Goal: Task Accomplishment & Management: Manage account settings

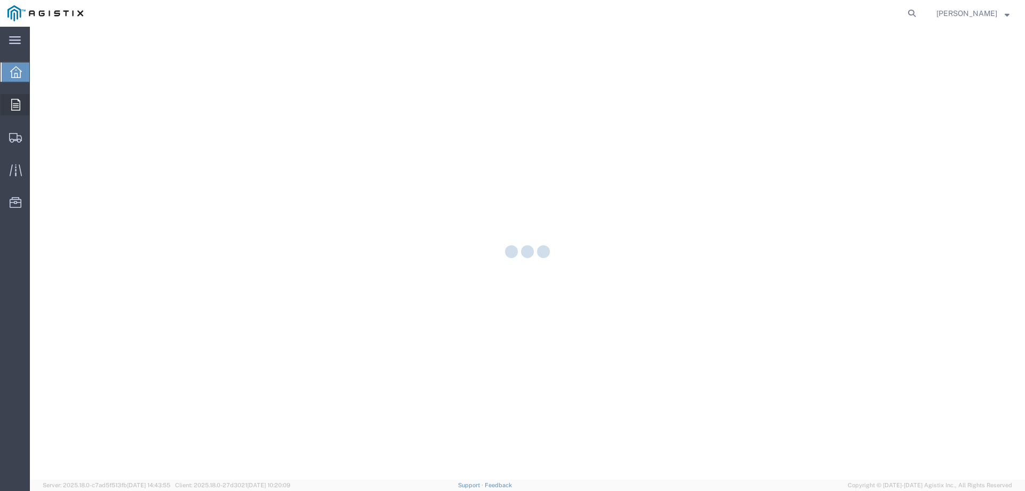
click at [15, 106] on icon at bounding box center [15, 105] width 9 height 12
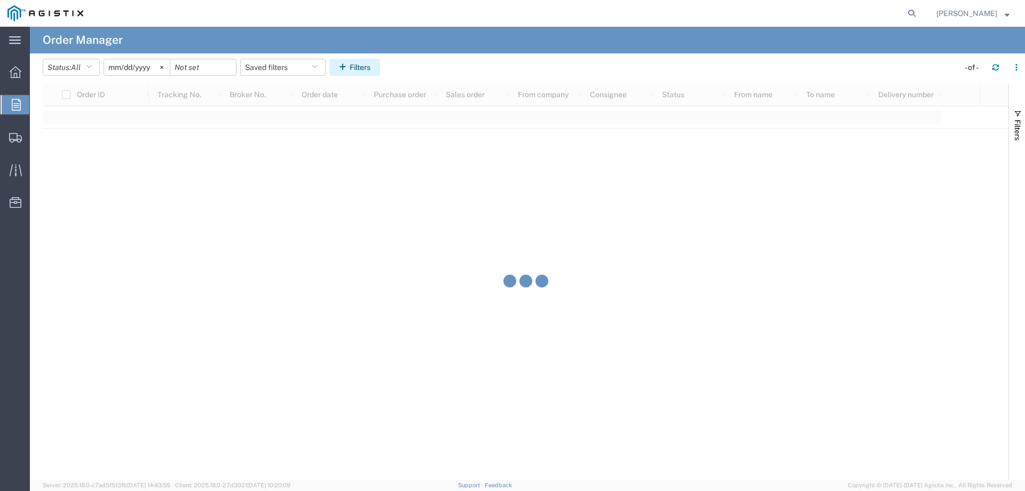
click at [361, 63] on button "Filters" at bounding box center [354, 67] width 51 height 17
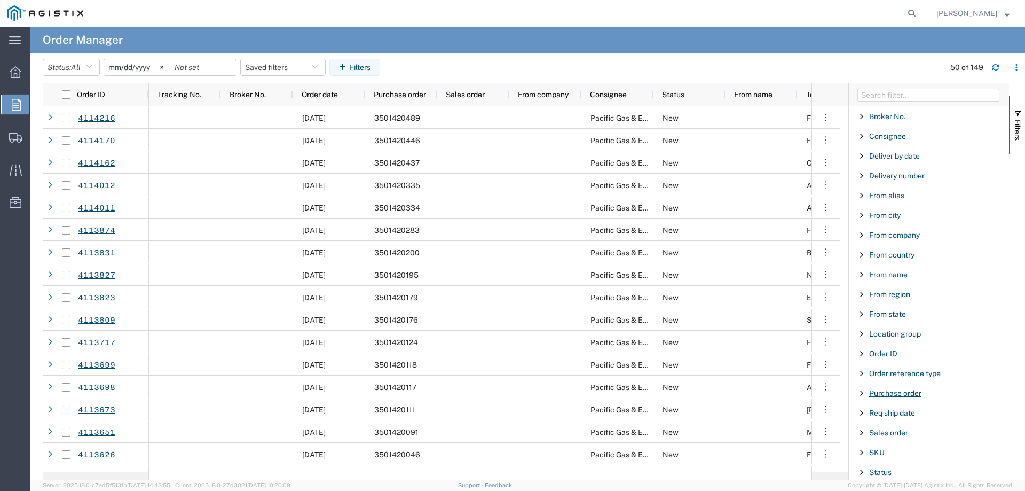
click at [884, 394] on span "Purchase order" at bounding box center [895, 393] width 52 height 9
click at [885, 437] on input "Filter Value" at bounding box center [933, 437] width 140 height 13
type input "3501408663"
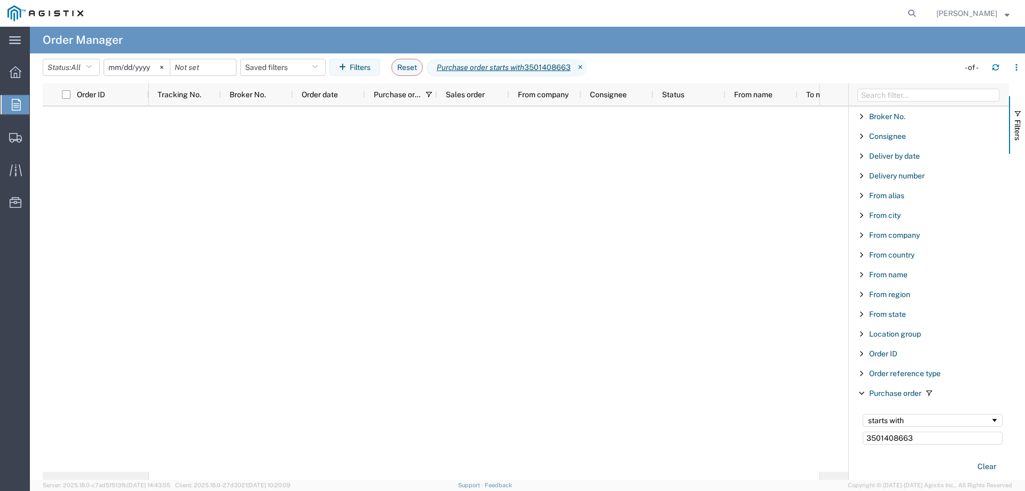
click at [129, 70] on input "[DATE]" at bounding box center [137, 67] width 66 height 16
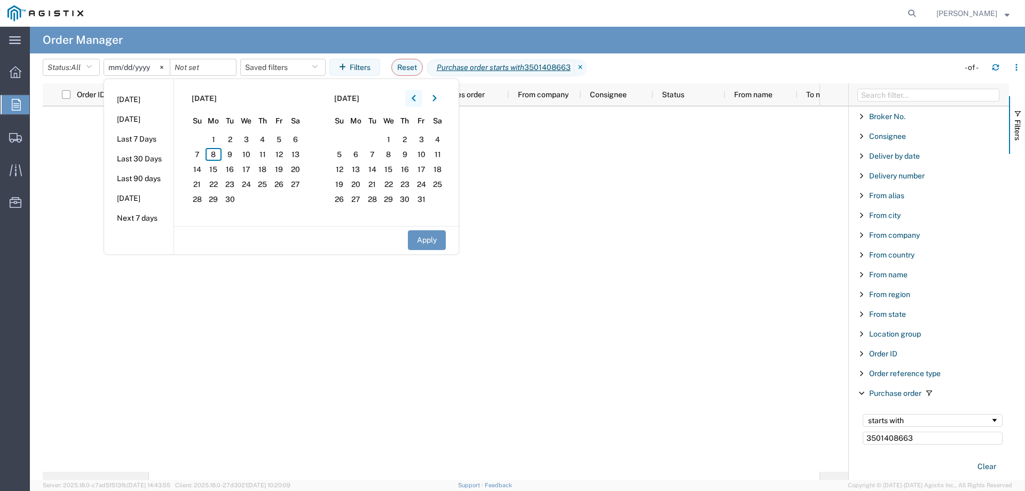
click at [422, 93] on button "button" at bounding box center [413, 98] width 17 height 17
click at [233, 139] on span "1" at bounding box center [230, 139] width 17 height 13
click at [439, 249] on button "Apply" at bounding box center [427, 240] width 38 height 20
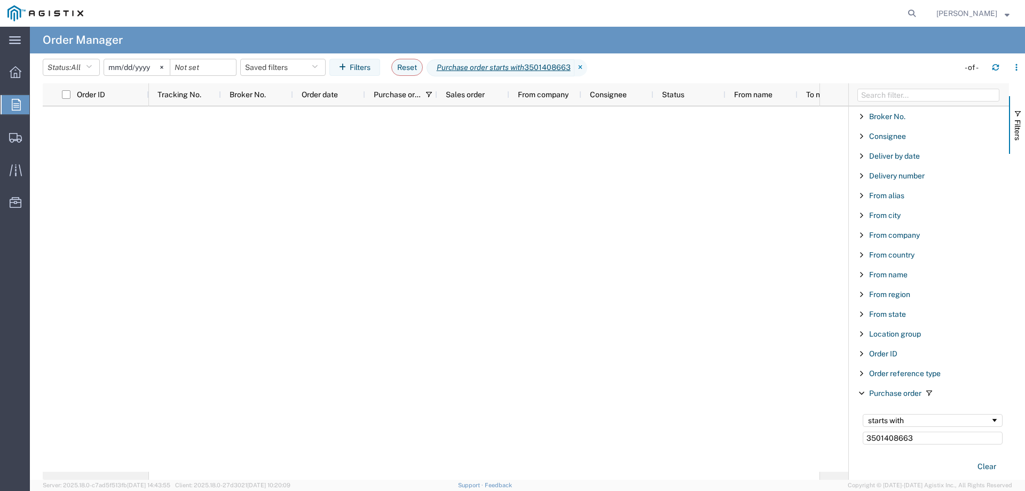
click at [141, 69] on input "[DATE]" at bounding box center [137, 67] width 66 height 16
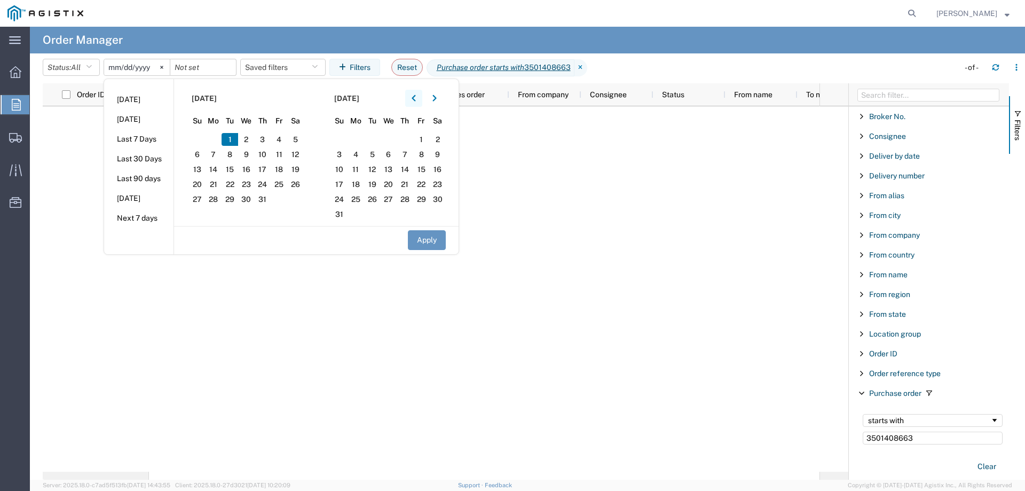
click at [422, 96] on button "button" at bounding box center [413, 98] width 17 height 17
click at [264, 138] on span "1" at bounding box center [263, 139] width 17 height 13
click at [433, 238] on button "Apply" at bounding box center [427, 240] width 38 height 20
type input "[DATE]"
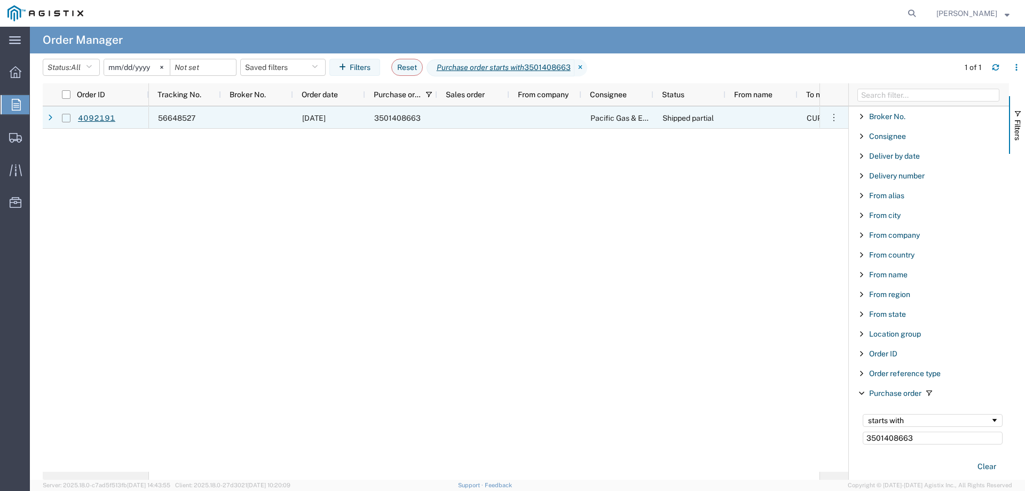
click at [62, 116] on input "Press Space to toggle row selection (unchecked)" at bounding box center [66, 118] width 9 height 9
checkbox input "true"
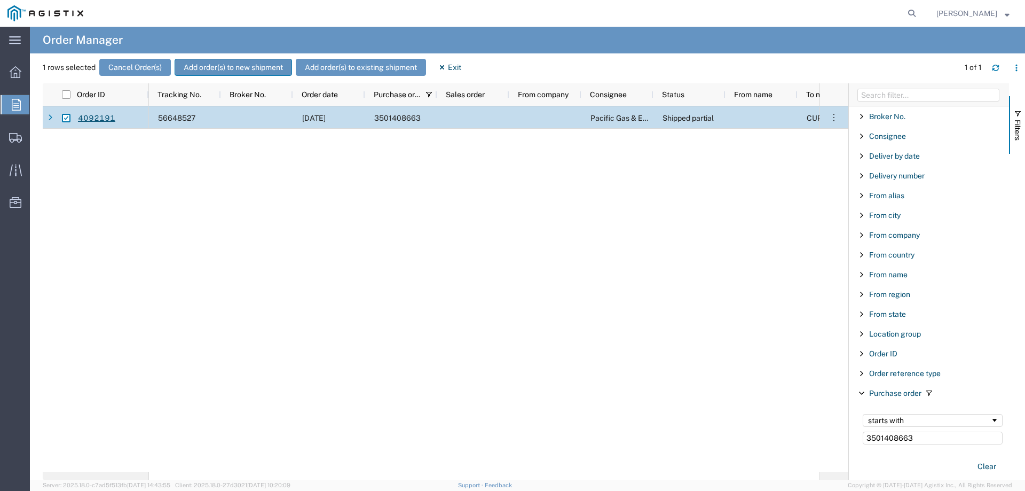
click at [198, 67] on button "Add order(s) to new shipment" at bounding box center [233, 67] width 117 height 17
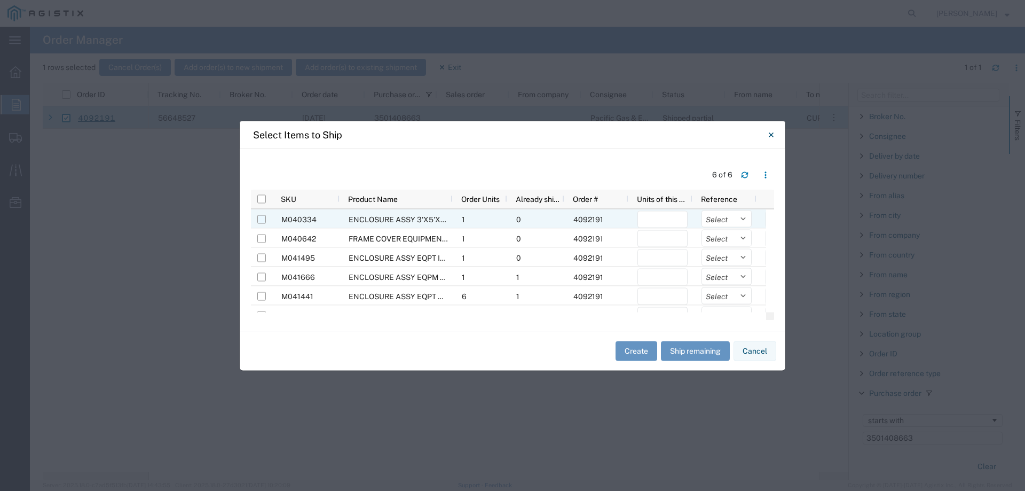
click at [261, 220] on input "Press Space to toggle row selection (unchecked)" at bounding box center [261, 219] width 9 height 9
checkbox input "true"
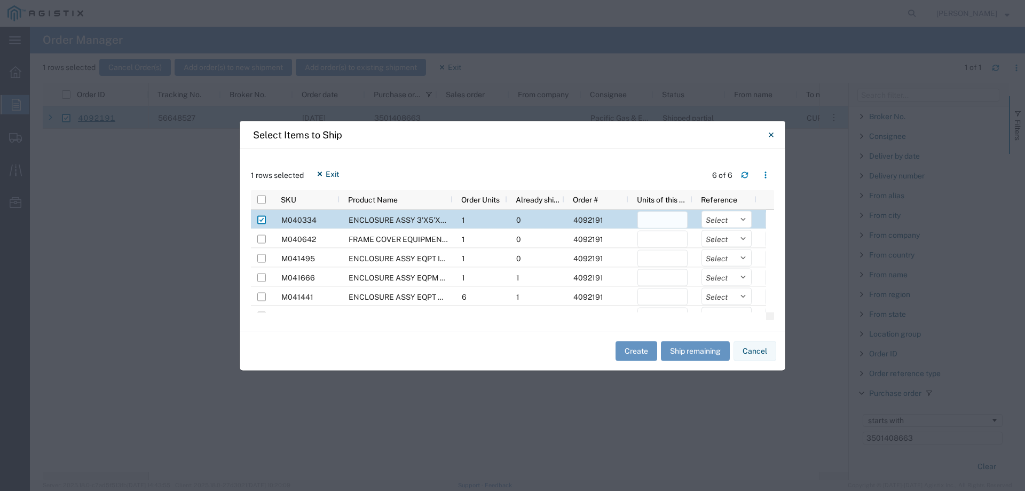
click at [658, 219] on input "number" at bounding box center [662, 219] width 50 height 17
type input "1"
click at [730, 220] on select "Select Purchase Order Delivery Number" at bounding box center [726, 218] width 50 height 17
select select "PURCHORD"
click at [701, 210] on select "Select Purchase Order Delivery Number" at bounding box center [726, 218] width 50 height 17
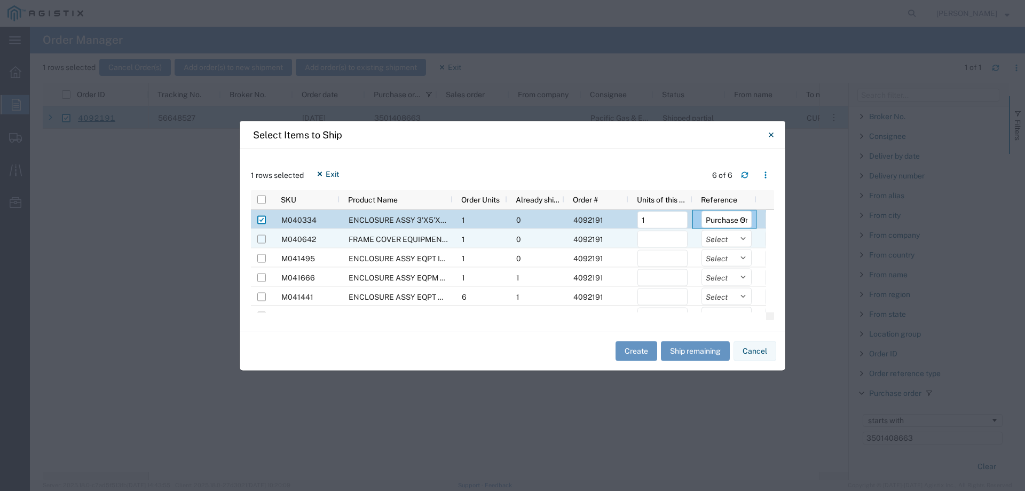
click at [259, 240] on input "Press Space to toggle row selection (unchecked)" at bounding box center [261, 238] width 9 height 9
checkbox input "true"
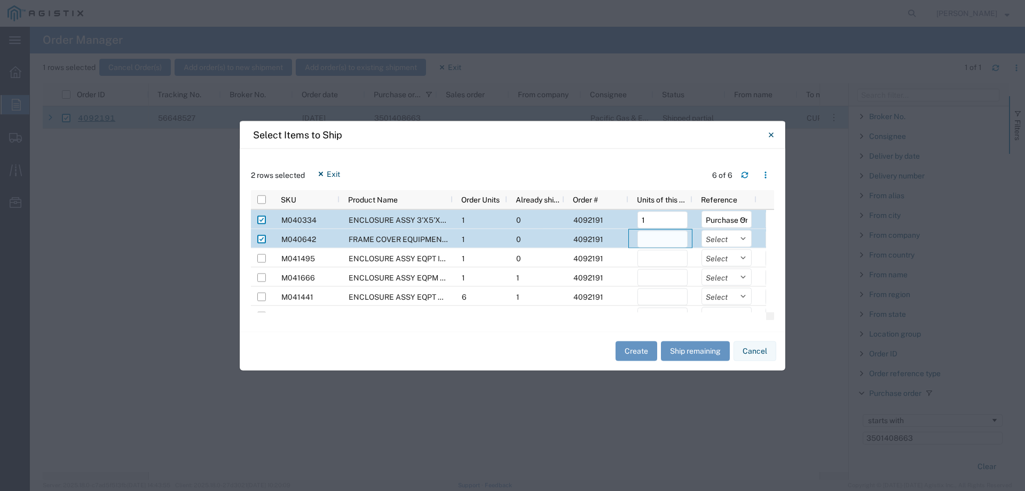
click at [651, 237] on input "number" at bounding box center [662, 238] width 50 height 17
type input "1"
click at [728, 243] on select "Select Purchase Order Delivery Number" at bounding box center [726, 238] width 50 height 17
select select "PURCHORD"
click at [701, 230] on select "Select Purchase Order Delivery Number" at bounding box center [726, 238] width 50 height 17
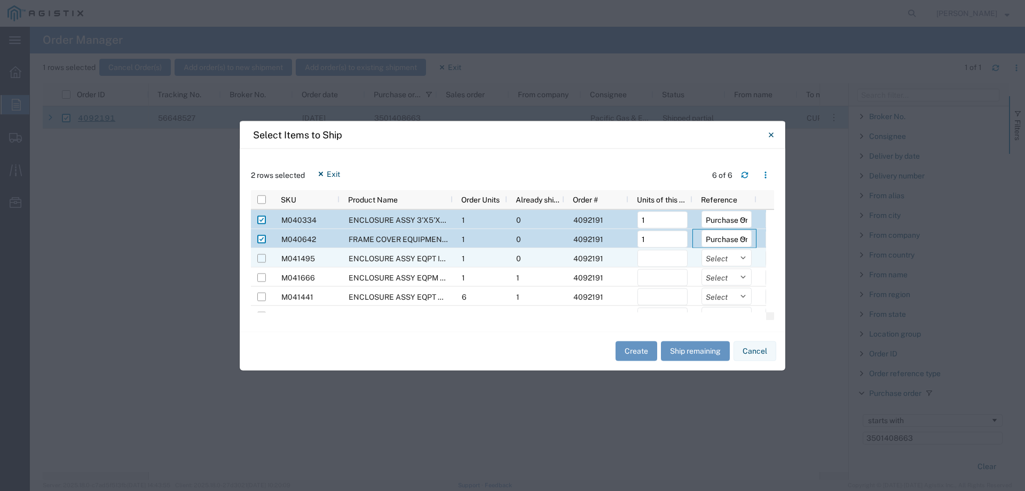
click at [261, 258] on input "Press Space to toggle row selection (unchecked)" at bounding box center [261, 258] width 9 height 9
checkbox input "true"
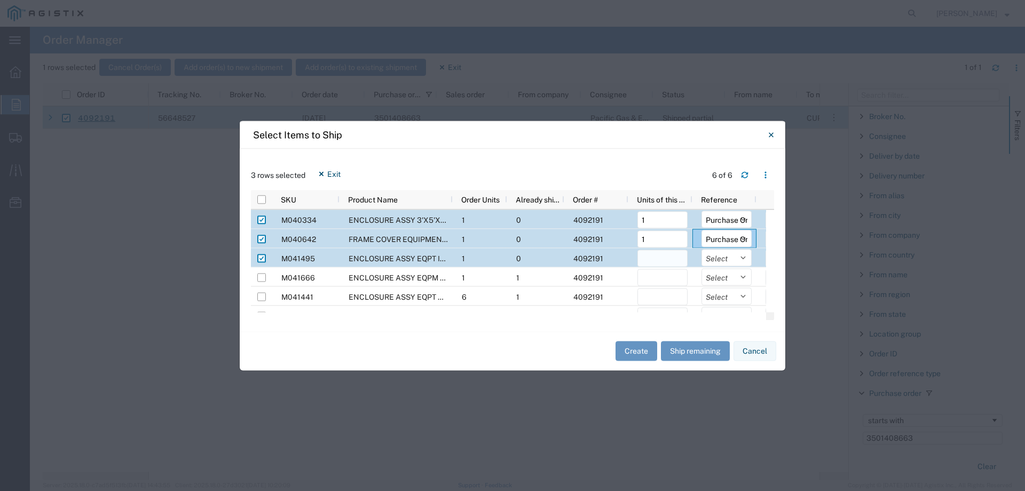
click at [661, 257] on input "number" at bounding box center [662, 257] width 50 height 17
type input "1"
click at [729, 260] on select "Select Purchase Order Delivery Number" at bounding box center [726, 257] width 50 height 17
select select "PURCHORD"
click at [701, 249] on select "Select Purchase Order Delivery Number" at bounding box center [726, 257] width 50 height 17
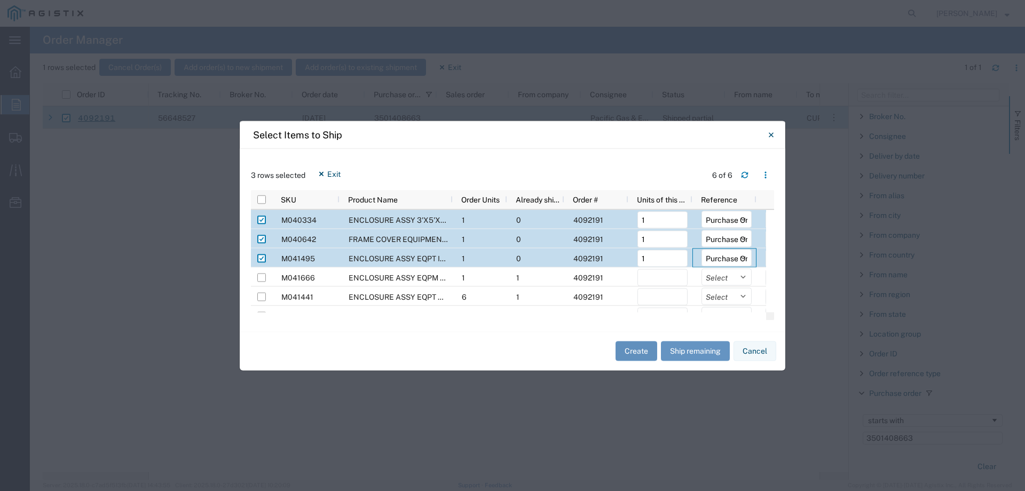
click at [633, 348] on button "Create" at bounding box center [636, 351] width 42 height 20
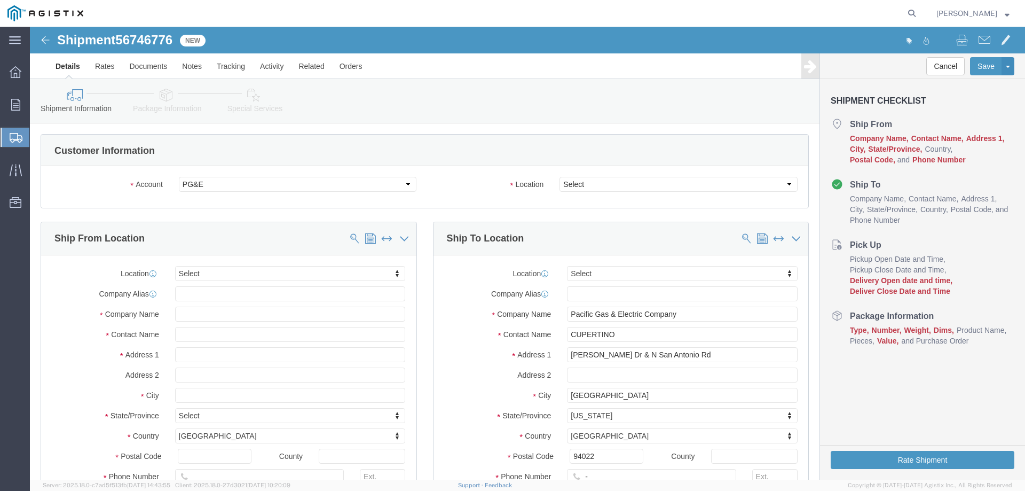
select select
click select "Select All Others [GEOGRAPHIC_DATA] [GEOGRAPHIC_DATA] [GEOGRAPHIC_DATA] [GEOGRA…"
select select "23082"
click select "Select All Others [GEOGRAPHIC_DATA] [GEOGRAPHIC_DATA] [GEOGRAPHIC_DATA] [GEOGRA…"
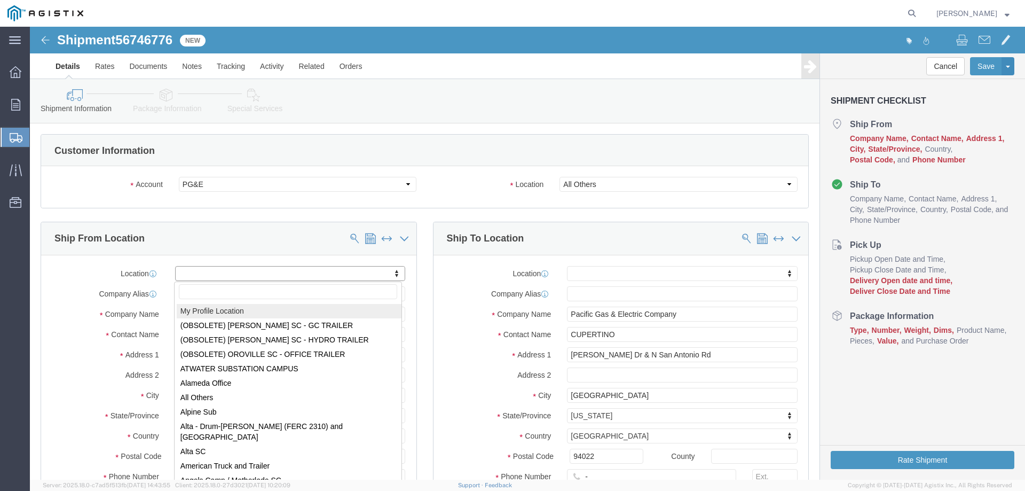
select select "MYPROFILE"
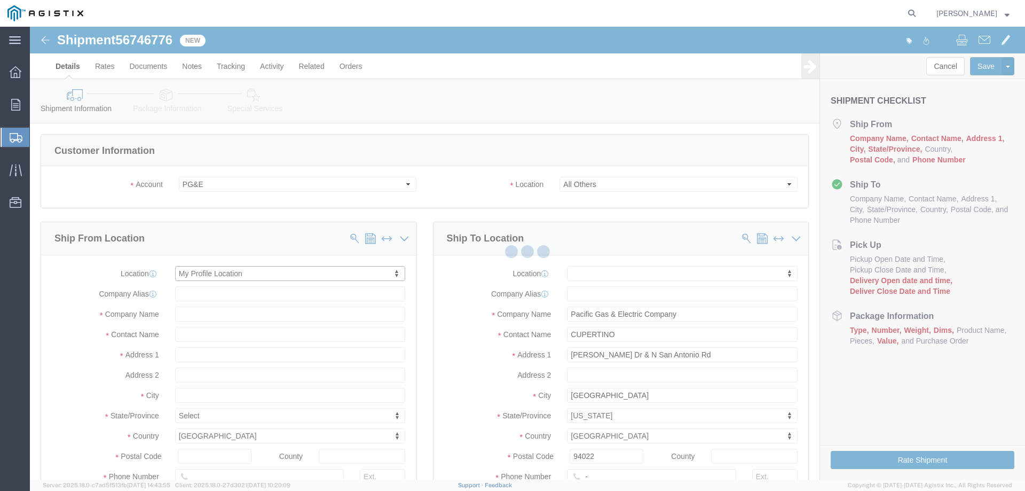
select select "CA"
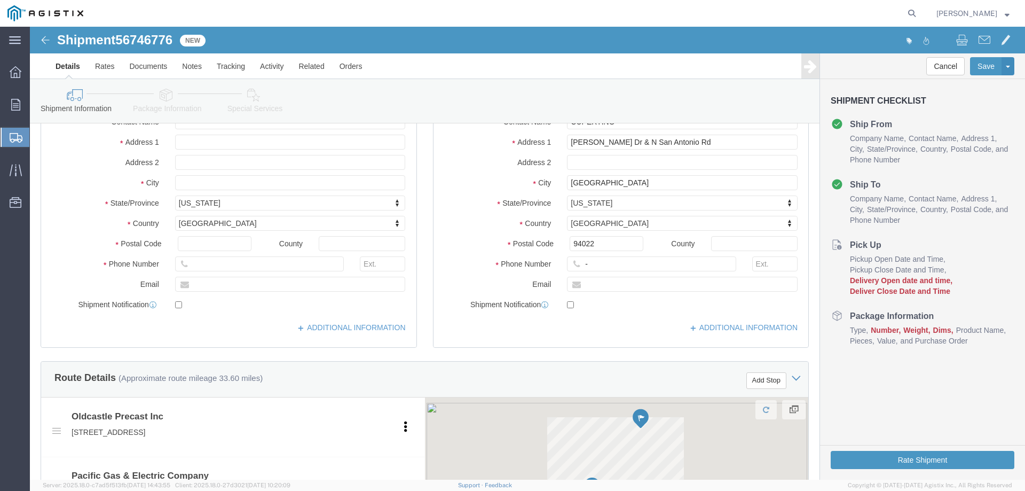
scroll to position [214, 0]
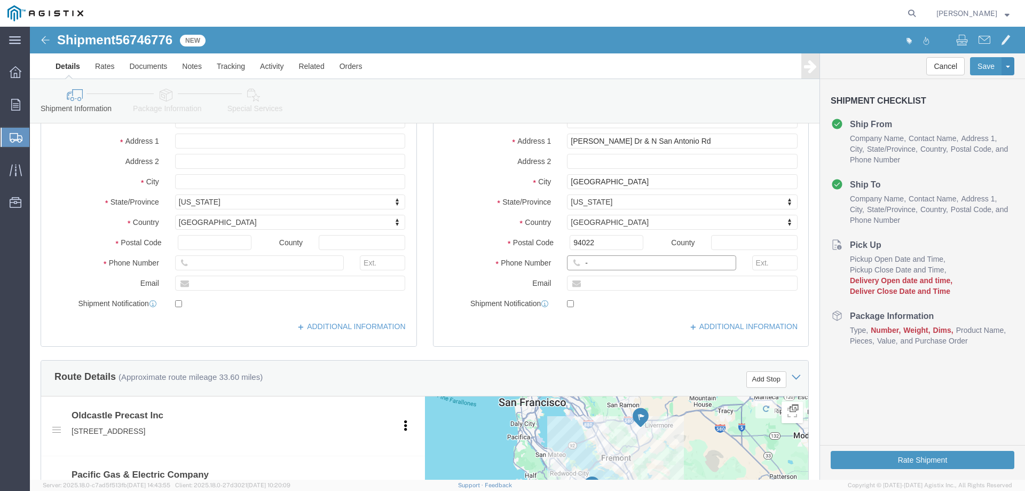
click input "-"
type input "123-456-7891"
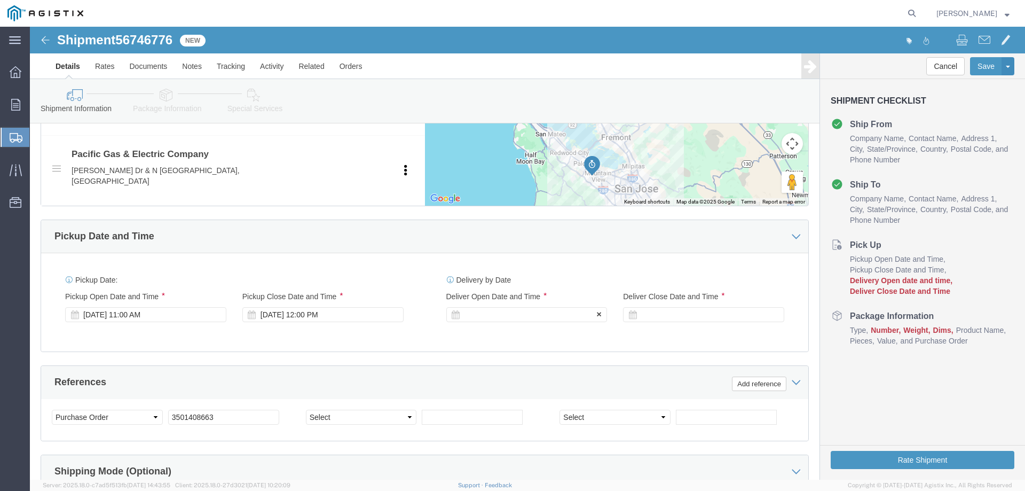
click div
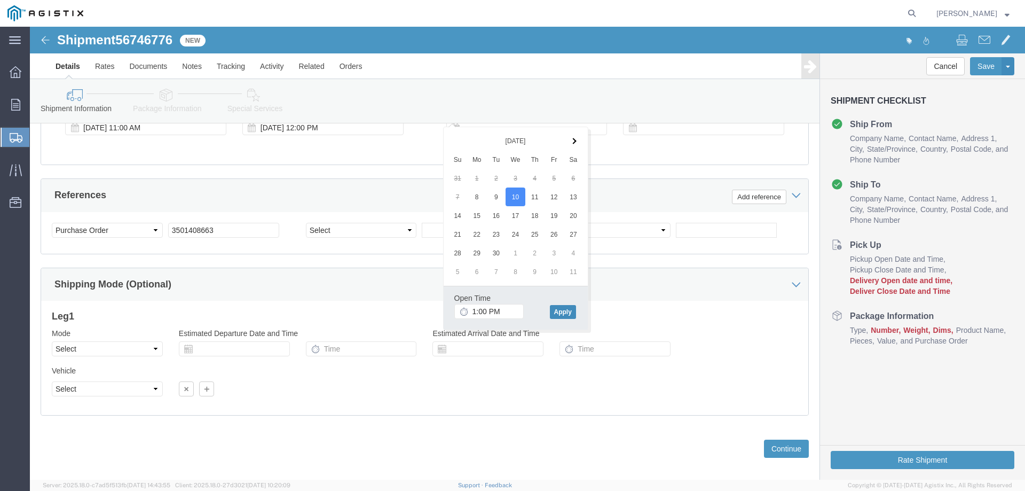
click button "Apply"
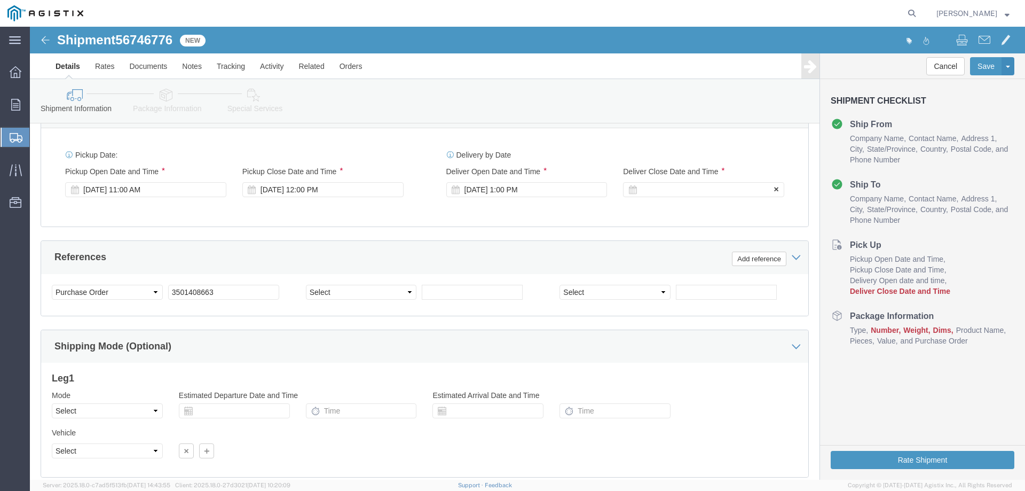
scroll to position [560, 0]
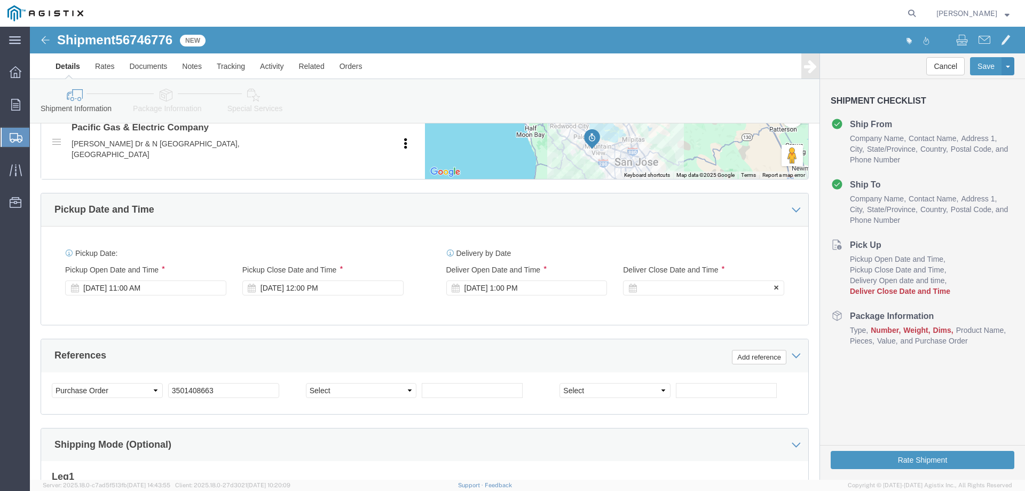
click div
click button "Apply"
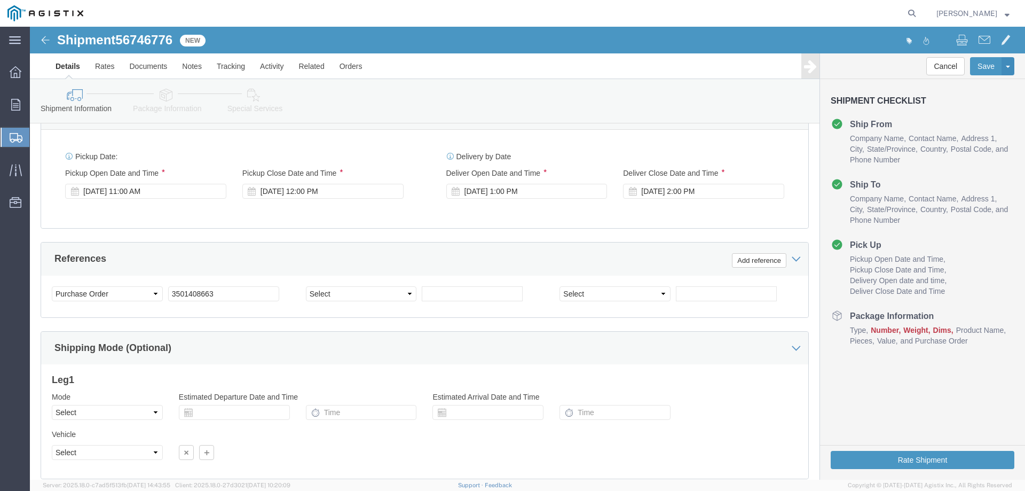
scroll to position [721, 0]
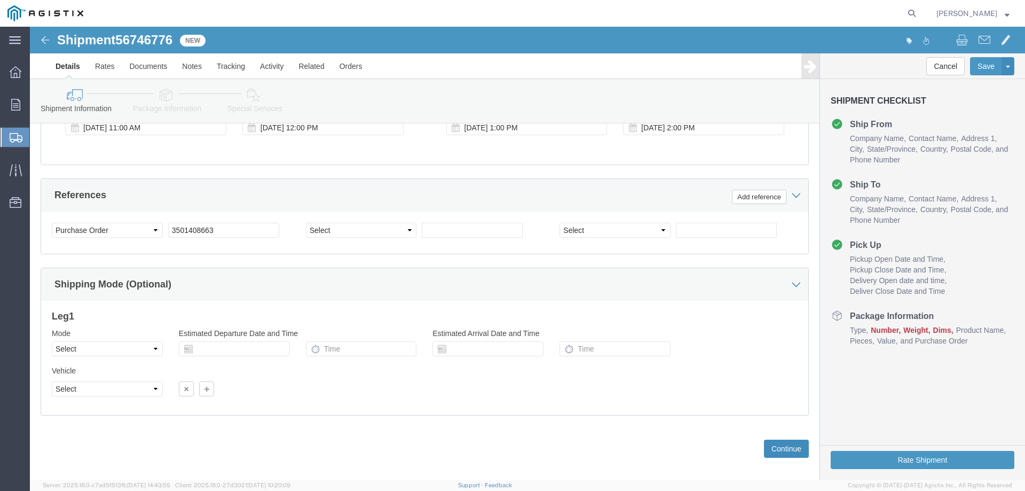
click button "Continue"
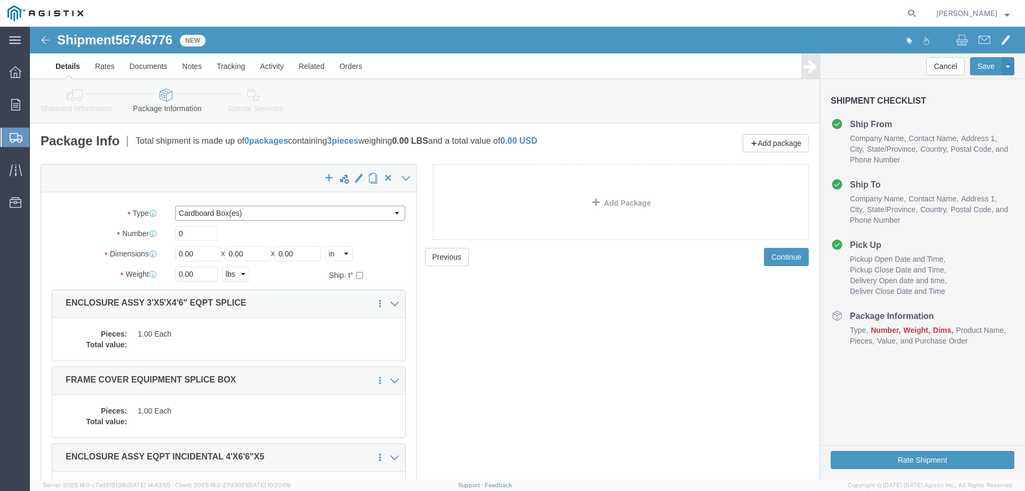
click select "Select Bulk Bundle(s) Cardboard Box(es) Carton(s) Crate(s) Drum(s) (Fiberboard)…"
select select "YRPK"
click select "Select Bulk Bundle(s) Cardboard Box(es) Carton(s) Crate(s) Drum(s) (Fiberboard)…"
click input "0"
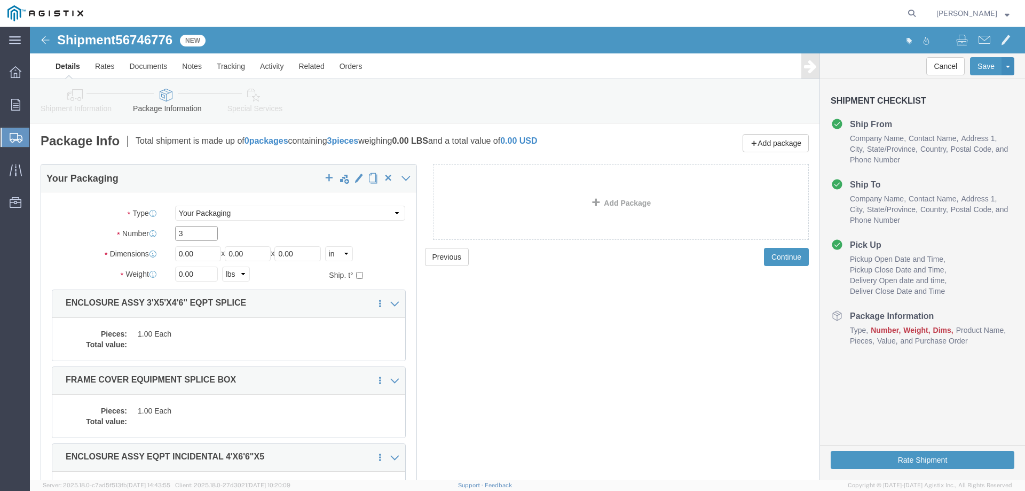
type input "3"
click input "54"
type input "48"
type input "78"
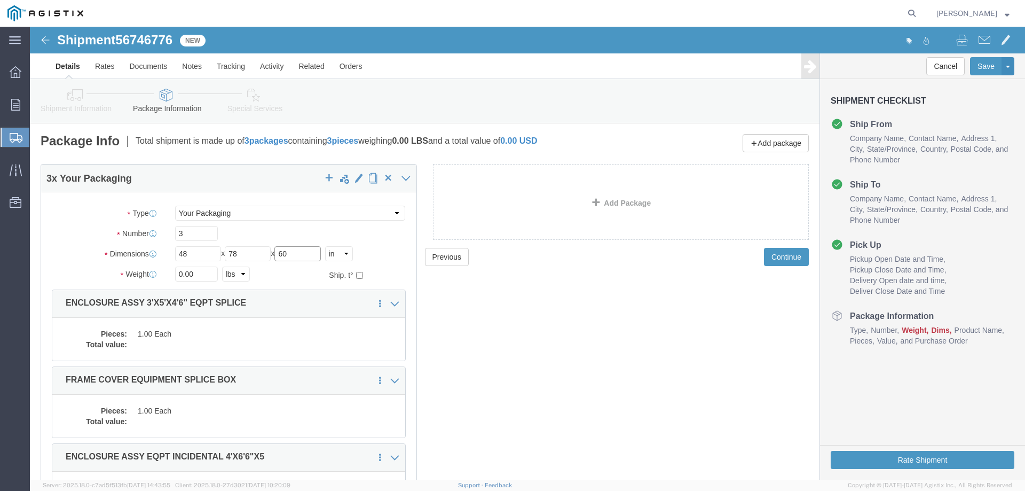
type input "60"
click input "0.00"
type input "20500"
click div "Pieces: 1.00 Each Total value:"
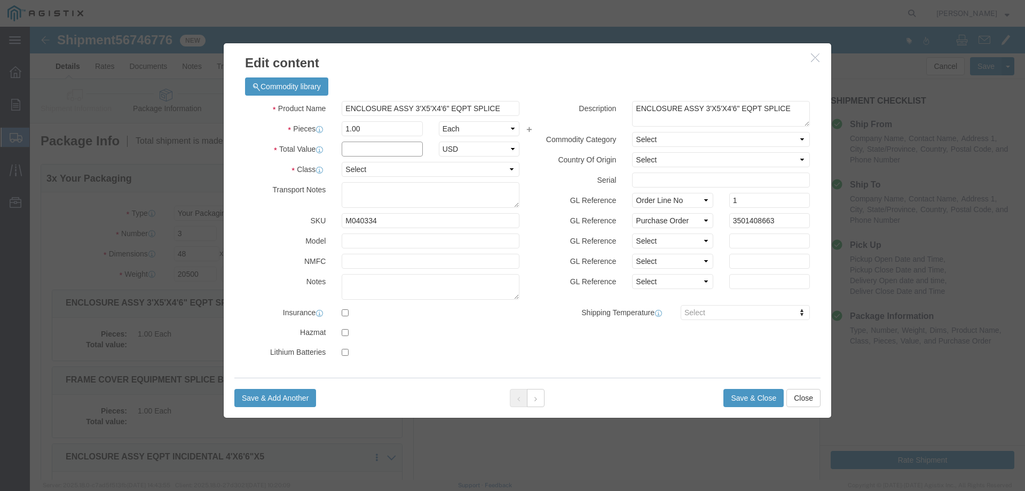
click input "text"
type input "1"
select select "USD"
select select "55"
click button "Save & Close"
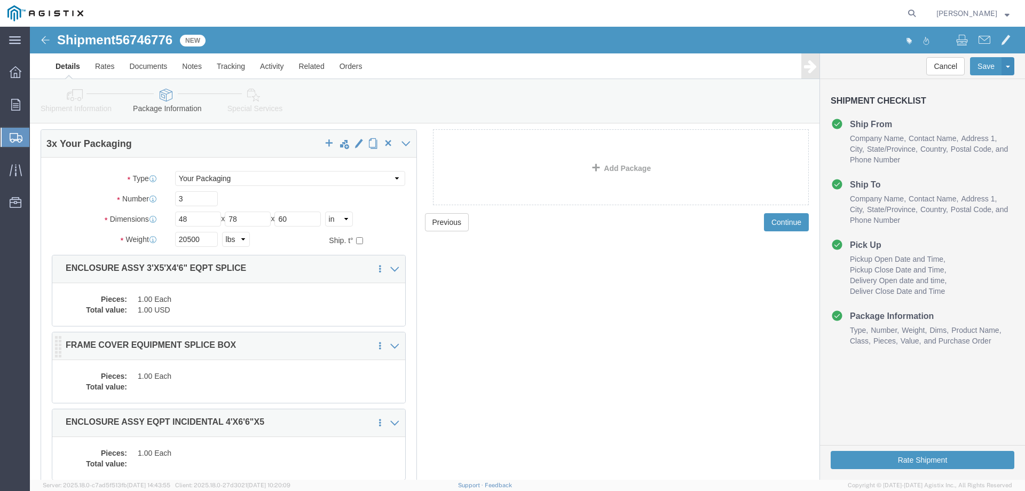
scroll to position [53, 0]
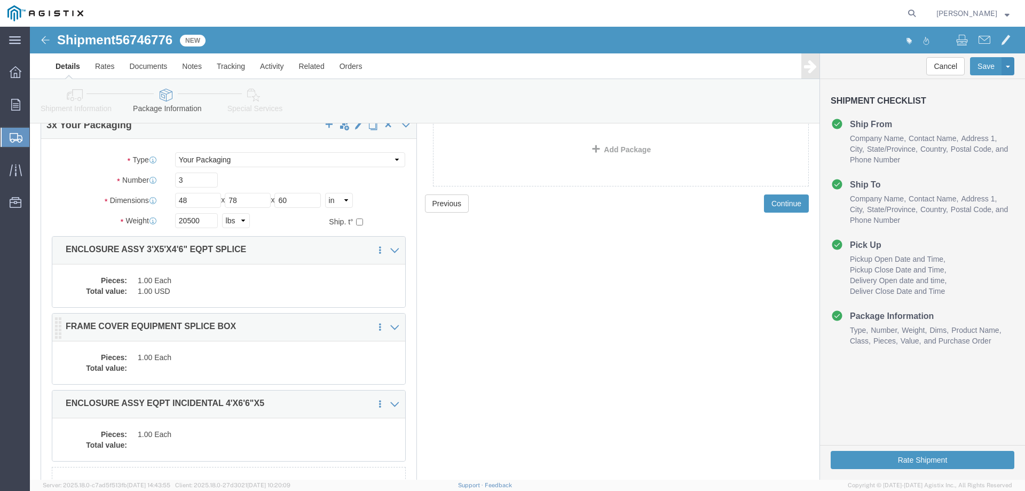
click div "Pieces: 1.00 Each Total value:"
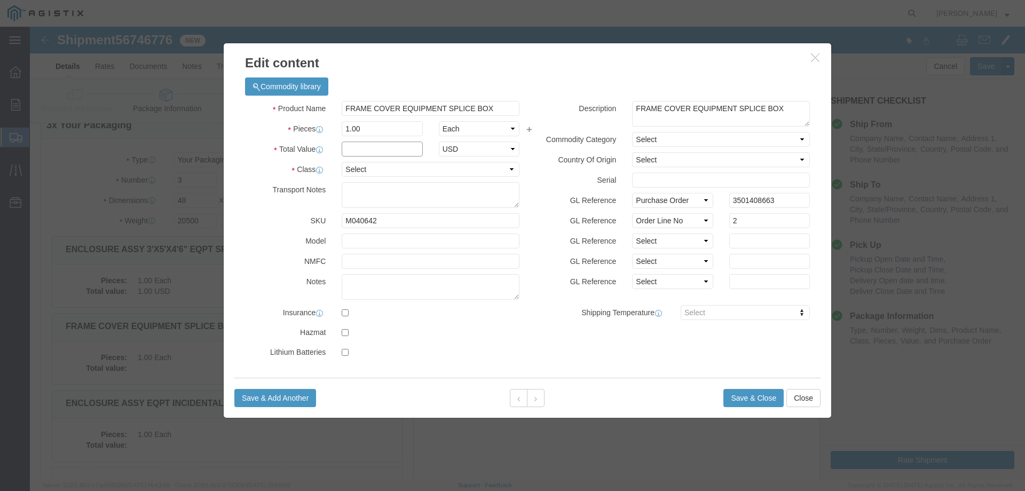
click input "text"
type input "1"
select select "USD"
select select "55"
click button "Save & Close"
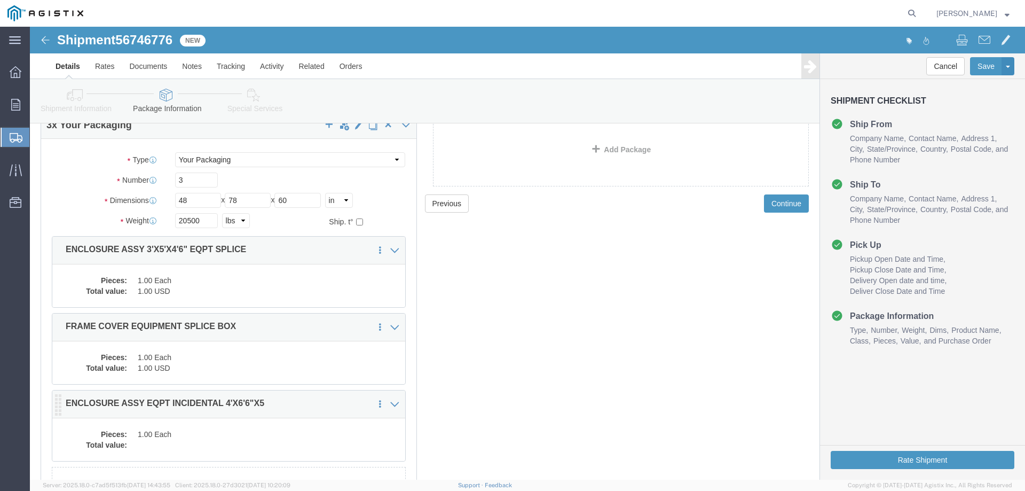
click dd "1.00 Each"
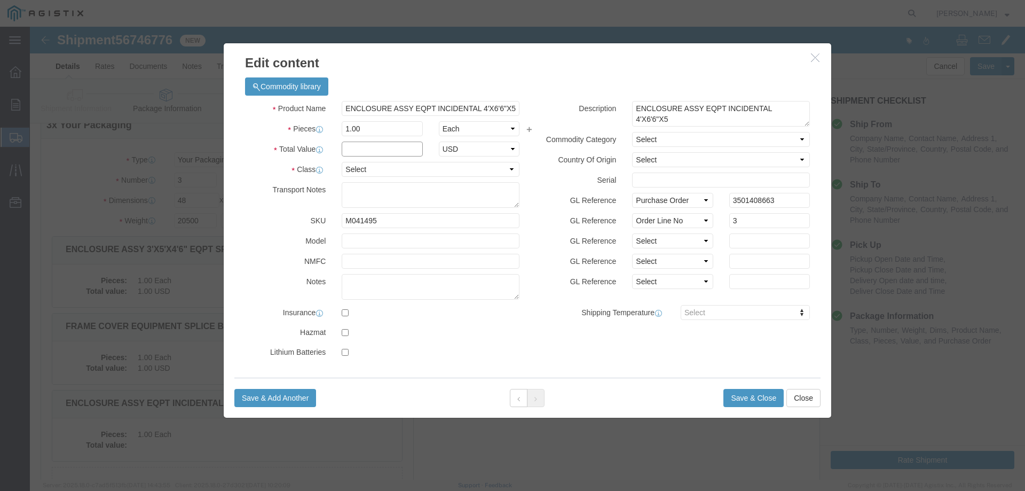
click input "text"
type input "1"
select select "USD"
select select "55"
click button "Save & Close"
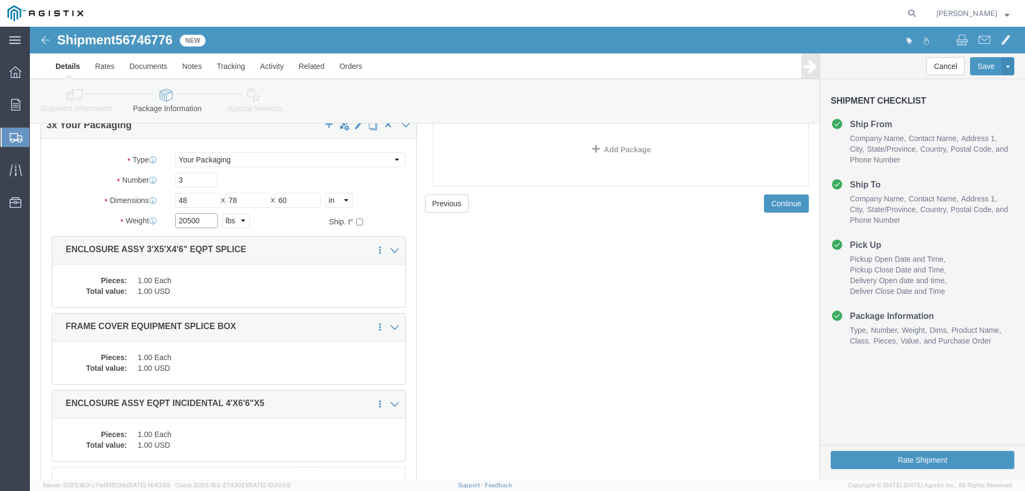
drag, startPoint x: 178, startPoint y: 194, endPoint x: 99, endPoint y: 190, distance: 79.1
click div "Weight Total weight of packages in pounds or kilograms 20500 Select kgs lbs Shi…"
type input "19500"
click button "Rate Shipment"
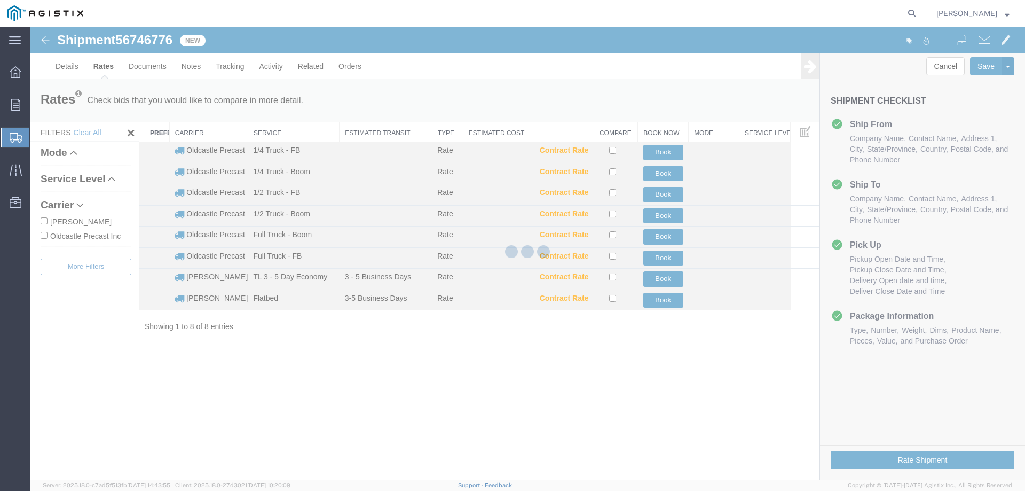
scroll to position [0, 0]
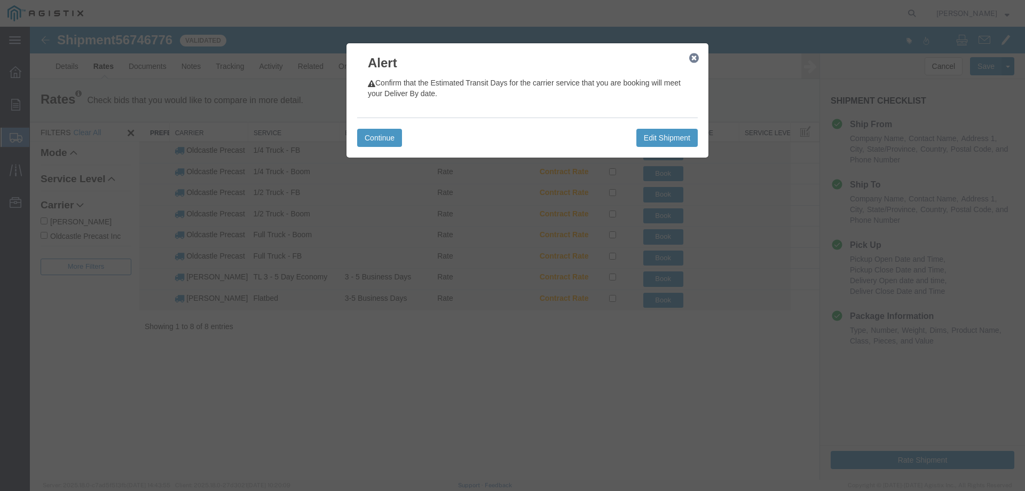
click at [695, 57] on icon "button" at bounding box center [694, 58] width 10 height 9
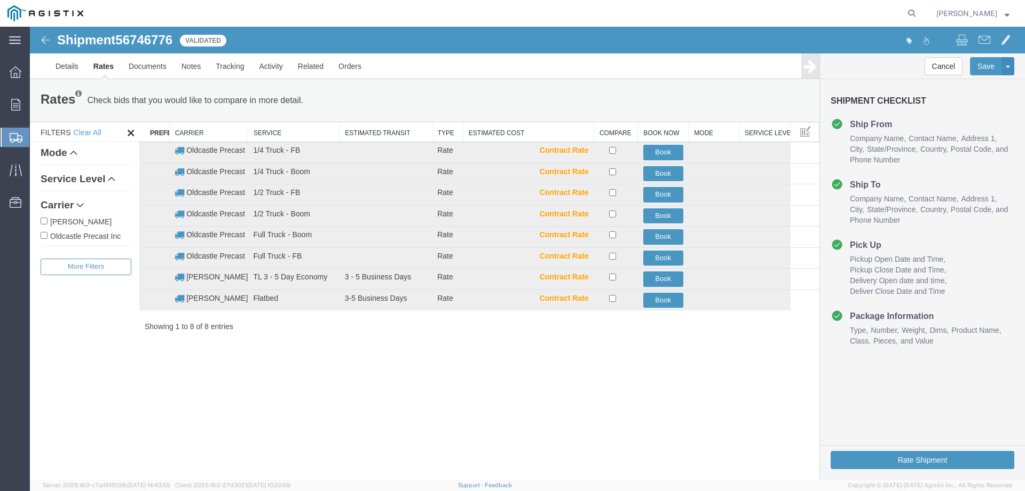
click at [102, 236] on label "Oldcastle Precast Inc" at bounding box center [86, 236] width 91 height 12
click at [48, 236] on input "Oldcastle Precast Inc" at bounding box center [44, 235] width 7 height 7
checkbox input "true"
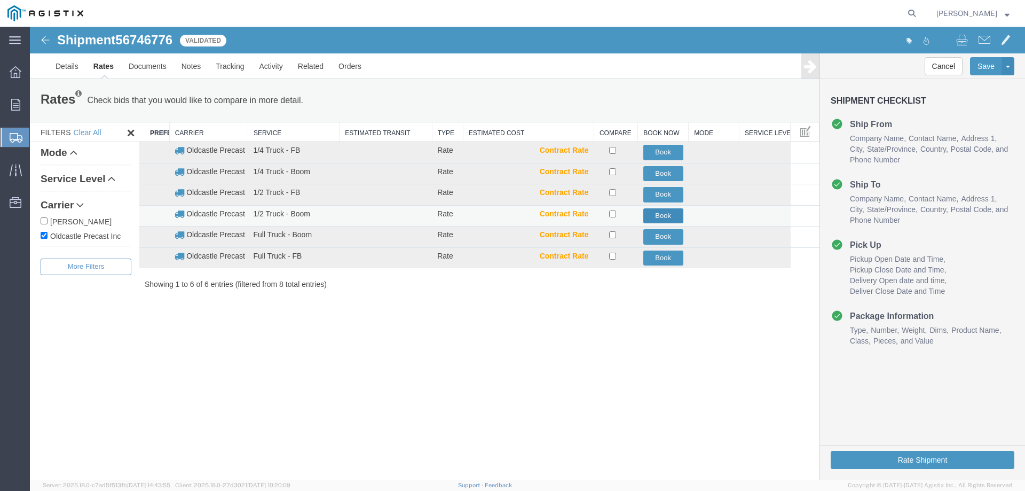
click at [658, 210] on button "Book" at bounding box center [663, 215] width 40 height 15
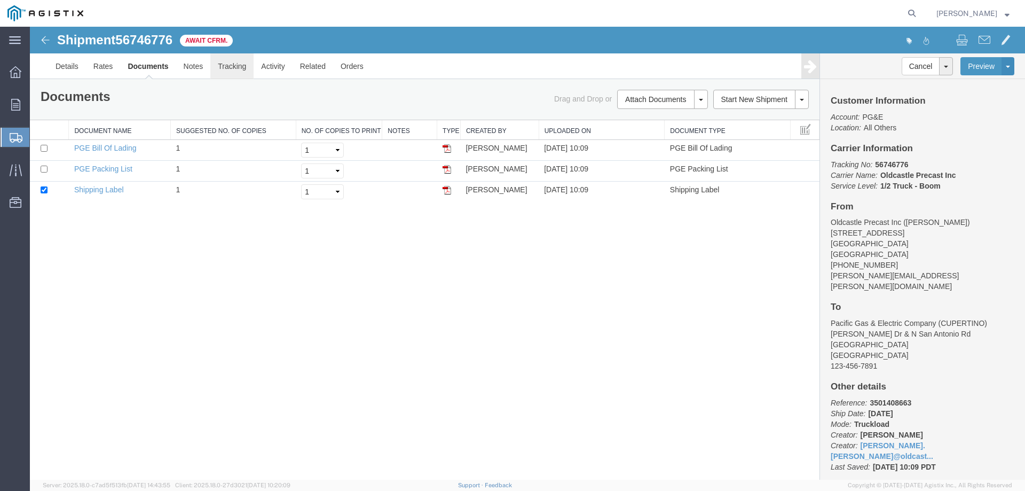
click at [237, 64] on link "Tracking" at bounding box center [231, 66] width 43 height 26
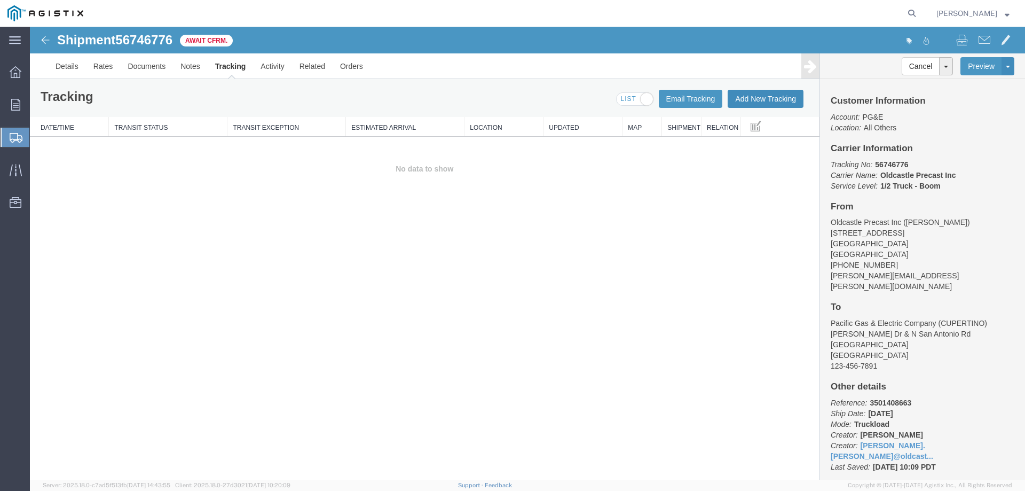
click at [755, 103] on button "Add New Tracking" at bounding box center [766, 99] width 76 height 18
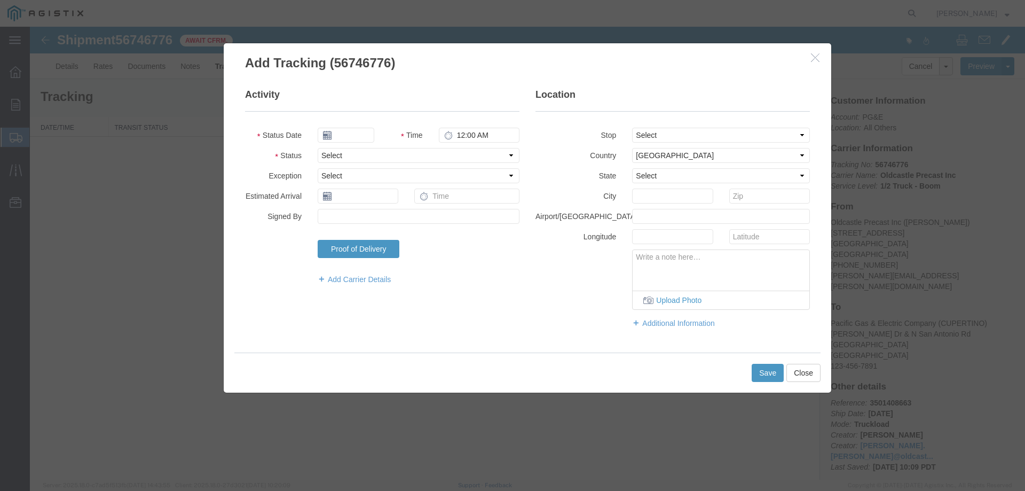
type input "[DATE]"
type input "11:00 AM"
click at [374, 159] on select "Select Arrival Notice Available Arrival Notice Imported Arrive at Delivery Loca…" at bounding box center [419, 155] width 202 height 15
select select "DELIVRED"
click at [318, 148] on select "Select Arrival Notice Available Arrival Notice Imported Arrive at Delivery Loca…" at bounding box center [419, 155] width 202 height 15
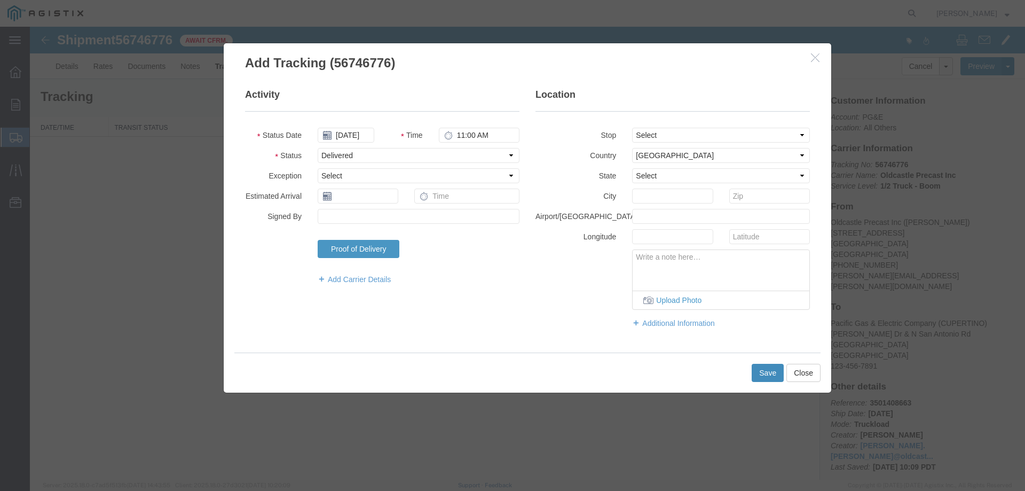
click at [761, 376] on button "Save" at bounding box center [768, 373] width 32 height 18
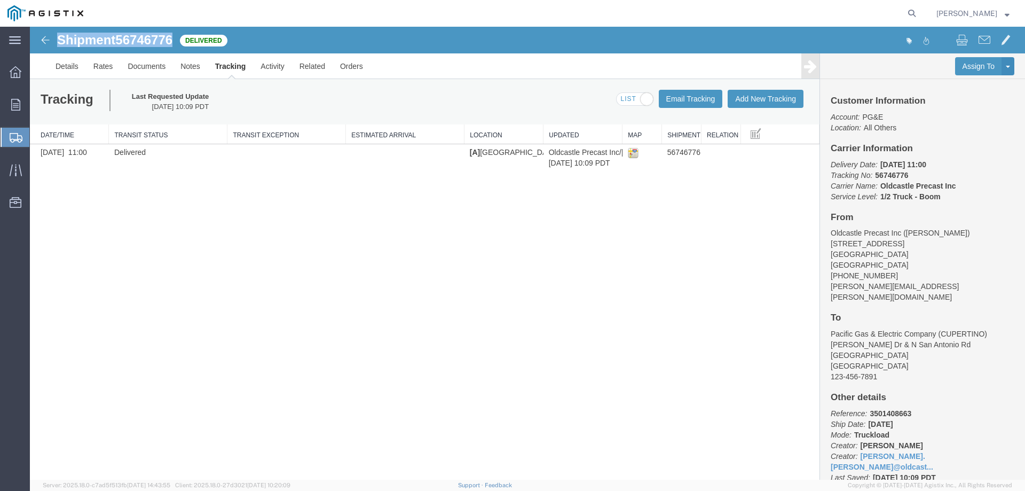
drag, startPoint x: 89, startPoint y: 65, endPoint x: 174, endPoint y: 38, distance: 89.6
click at [172, 39] on h1 "Shipment 56746776" at bounding box center [114, 40] width 115 height 14
copy h1 "Shipment 56746776"
